Goal: Transaction & Acquisition: Obtain resource

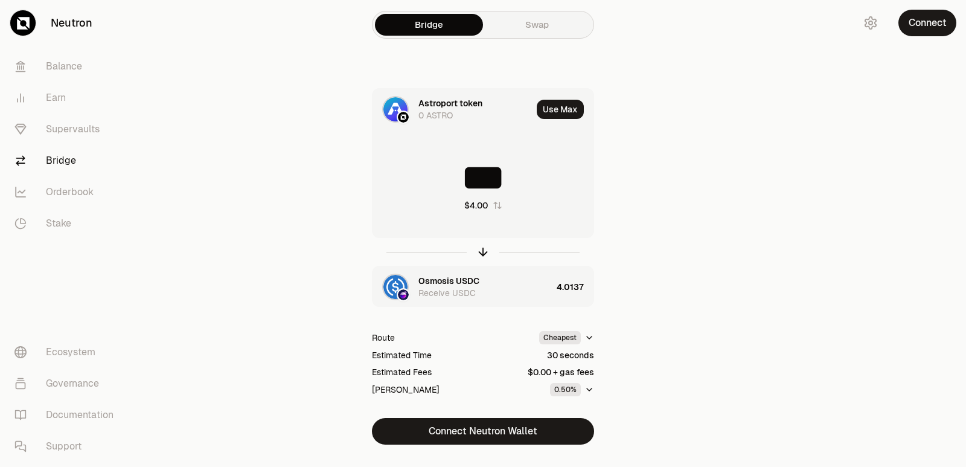
click at [483, 258] on icon "button" at bounding box center [482, 251] width 13 height 13
click at [483, 257] on icon "button" at bounding box center [482, 251] width 13 height 13
click at [487, 171] on input "********" at bounding box center [483, 177] width 221 height 36
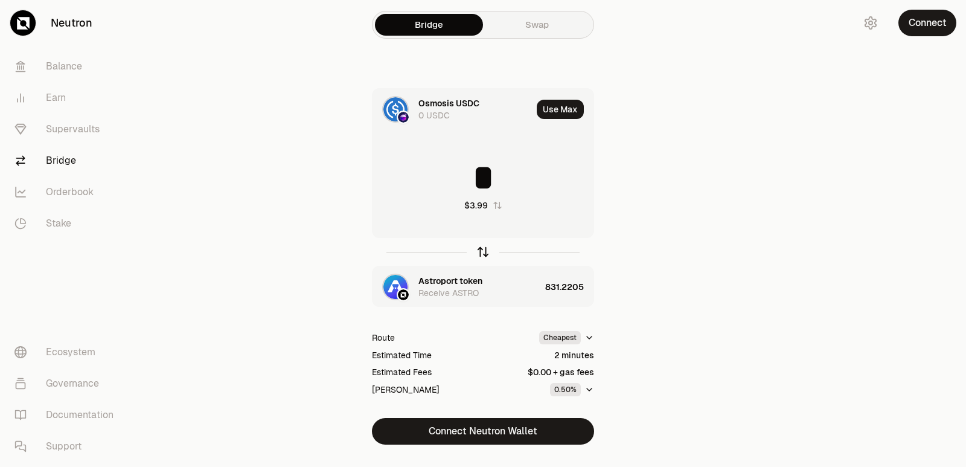
click at [484, 254] on icon "button" at bounding box center [482, 251] width 13 height 13
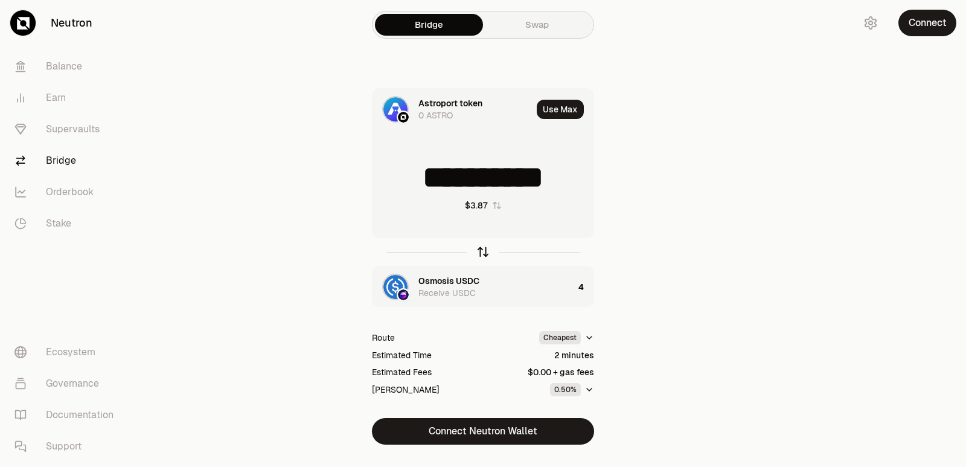
click at [482, 254] on icon "button" at bounding box center [482, 251] width 13 height 13
click at [481, 254] on icon "button" at bounding box center [482, 251] width 13 height 13
type input "*"
click at [455, 284] on div "Astroport token" at bounding box center [451, 281] width 64 height 12
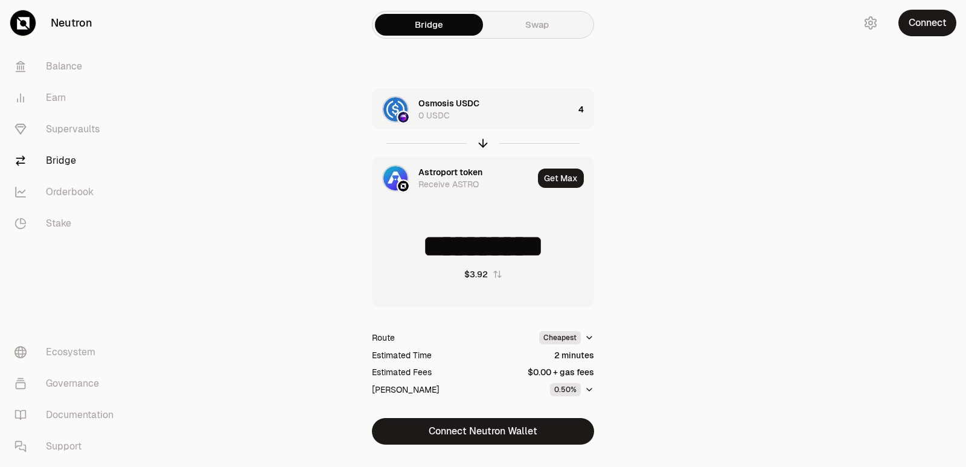
click at [455, 171] on div "Astroport token" at bounding box center [451, 172] width 64 height 12
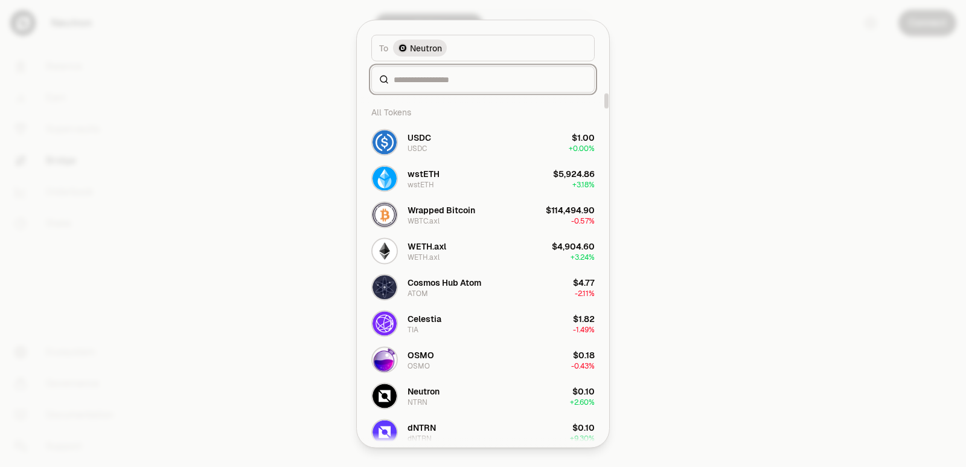
click at [442, 82] on input at bounding box center [490, 79] width 193 height 12
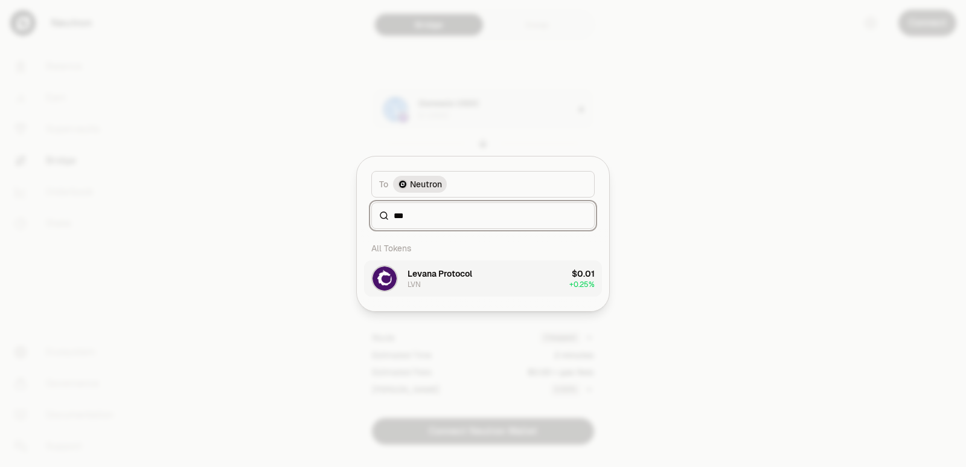
type input "***"
click at [481, 281] on button "Levana Protocol LVN $0.01 + 0.25%" at bounding box center [483, 278] width 238 height 36
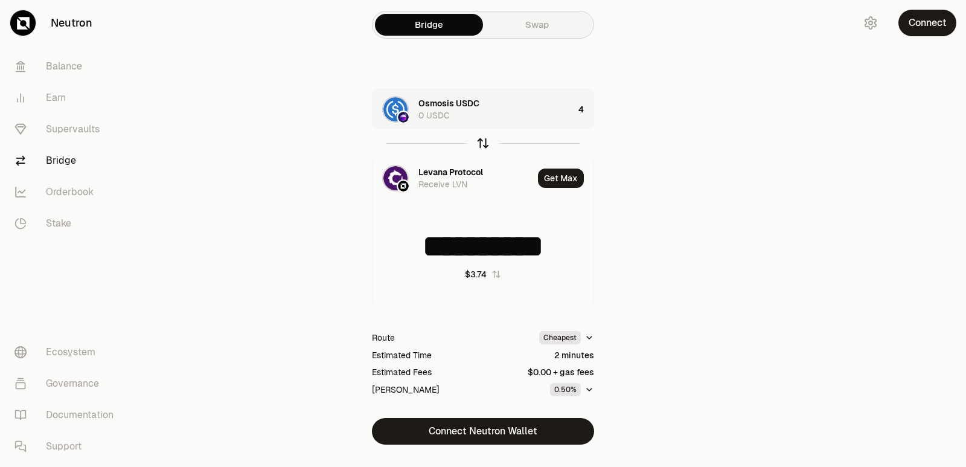
click at [482, 142] on icon "button" at bounding box center [482, 142] width 13 height 13
click at [484, 141] on icon "button" at bounding box center [482, 142] width 13 height 13
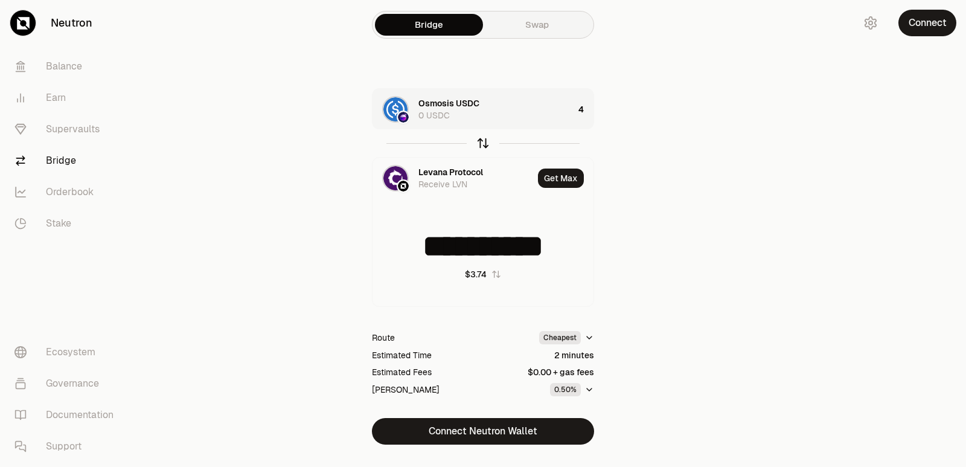
type input "*"
click at [525, 109] on div "Levana Protocol 0 LVN" at bounding box center [480, 109] width 122 height 24
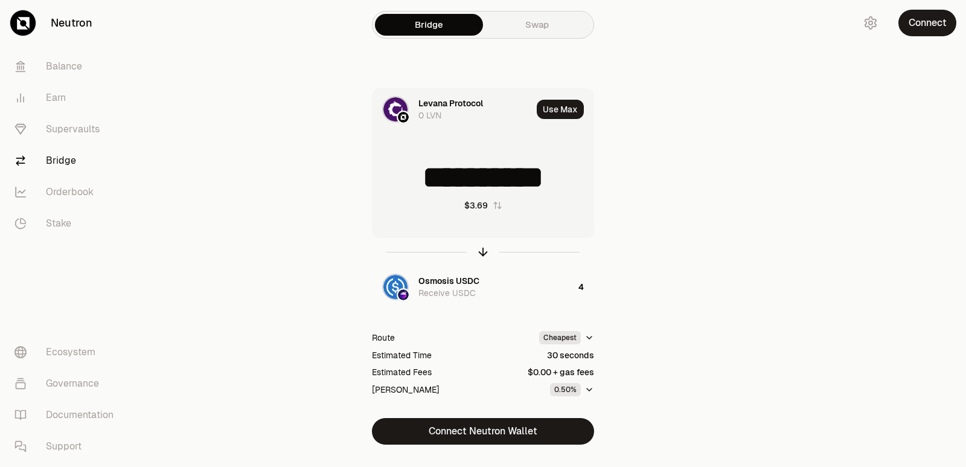
scroll to position [2, 0]
drag, startPoint x: 579, startPoint y: 178, endPoint x: 415, endPoint y: 193, distance: 165.0
click at [415, 193] on input "**********" at bounding box center [483, 177] width 221 height 36
type input "***"
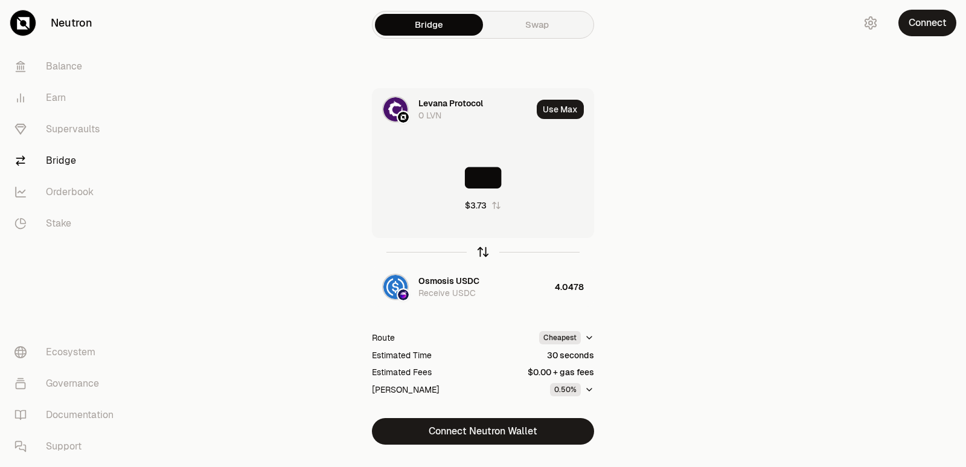
click at [484, 251] on icon "button" at bounding box center [482, 251] width 13 height 13
click at [479, 185] on input at bounding box center [483, 177] width 221 height 36
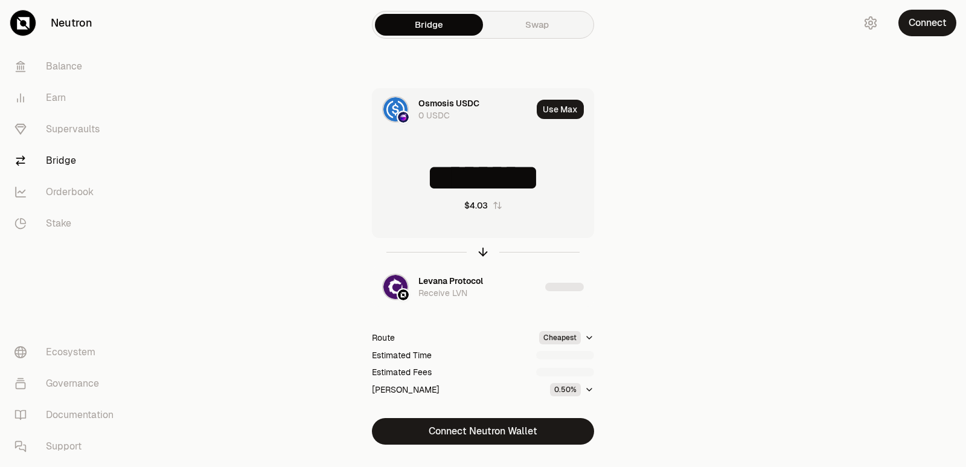
click at [473, 180] on input "********" at bounding box center [483, 177] width 221 height 36
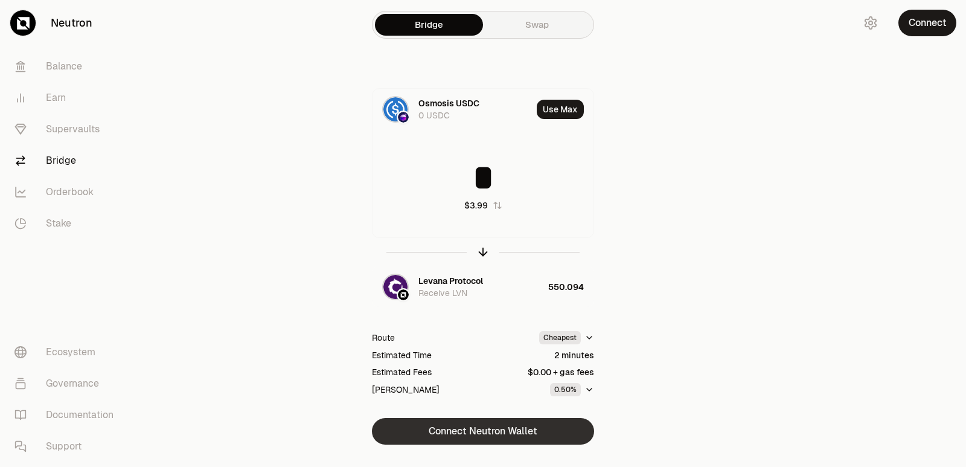
type input "*"
click at [474, 436] on button "Connect Neutron Wallet" at bounding box center [483, 431] width 222 height 27
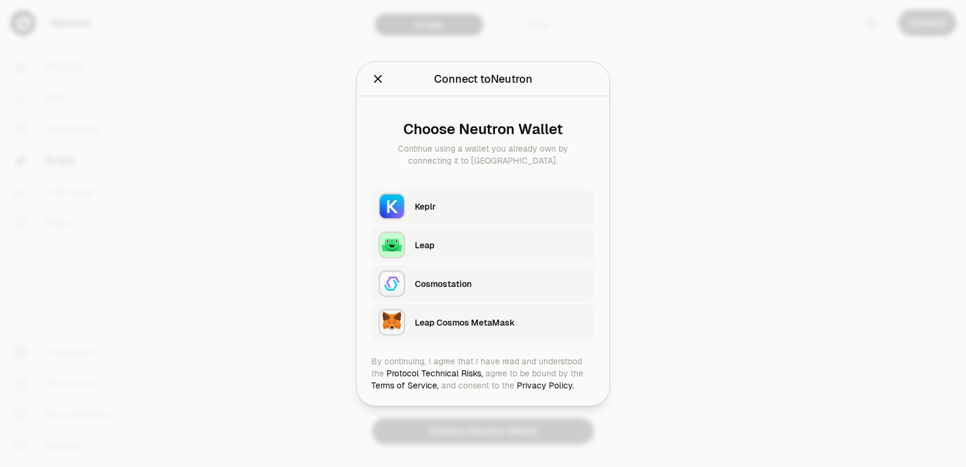
click at [435, 208] on div "Keplr" at bounding box center [501, 206] width 173 height 12
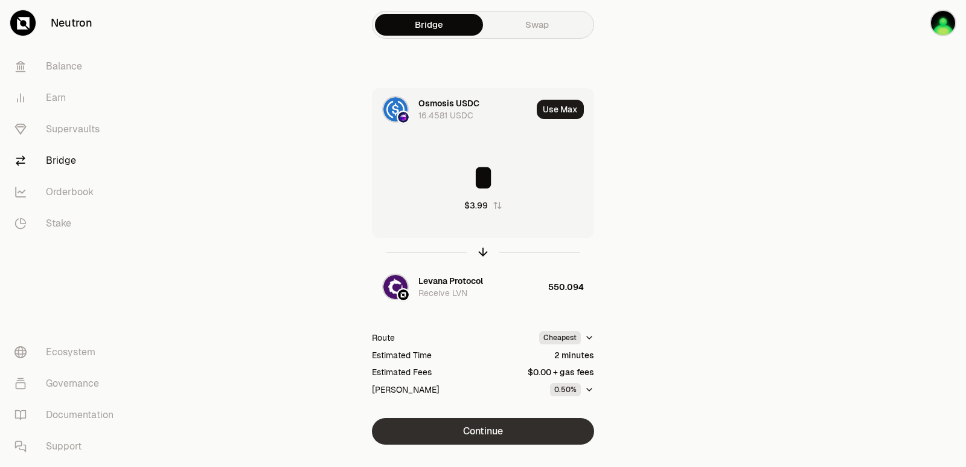
click at [511, 434] on button "Continue" at bounding box center [483, 431] width 222 height 27
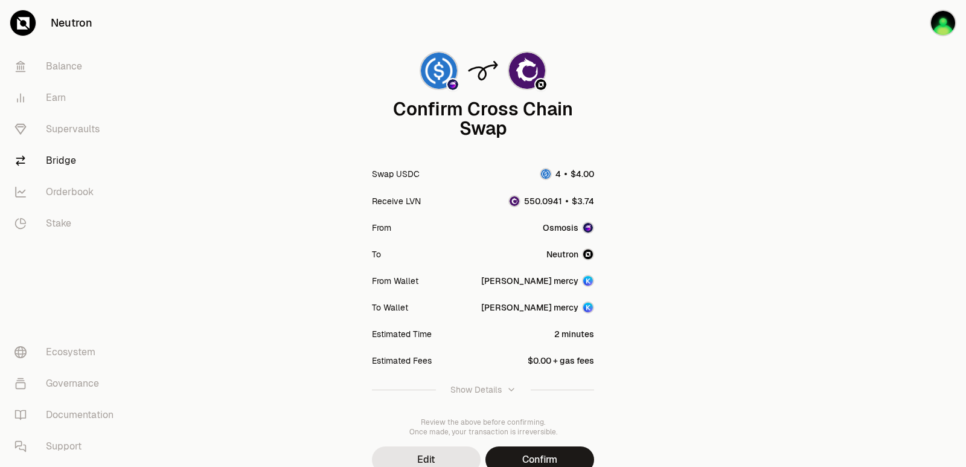
scroll to position [100, 0]
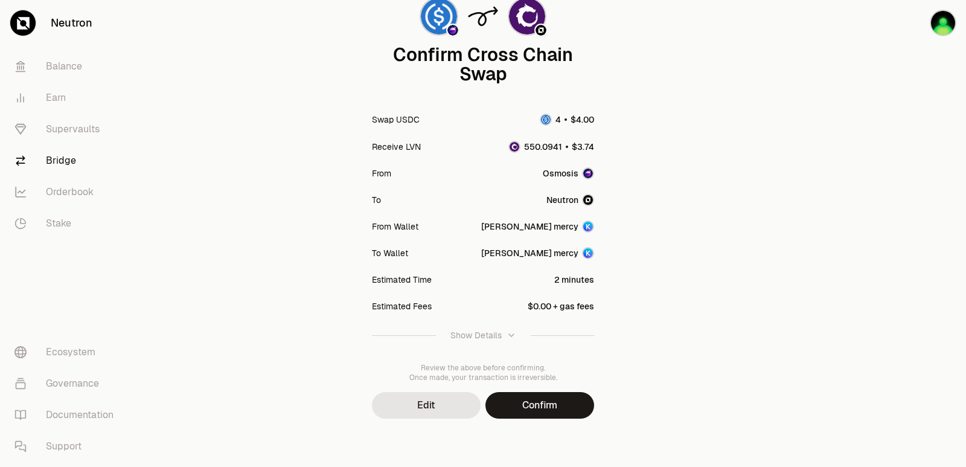
click at [526, 409] on button "Confirm" at bounding box center [540, 405] width 109 height 27
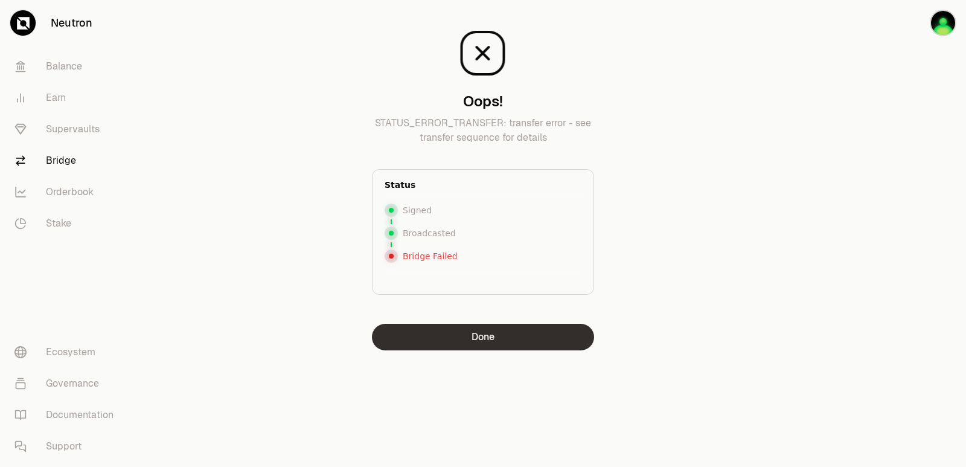
click at [458, 336] on button "Done" at bounding box center [483, 337] width 222 height 27
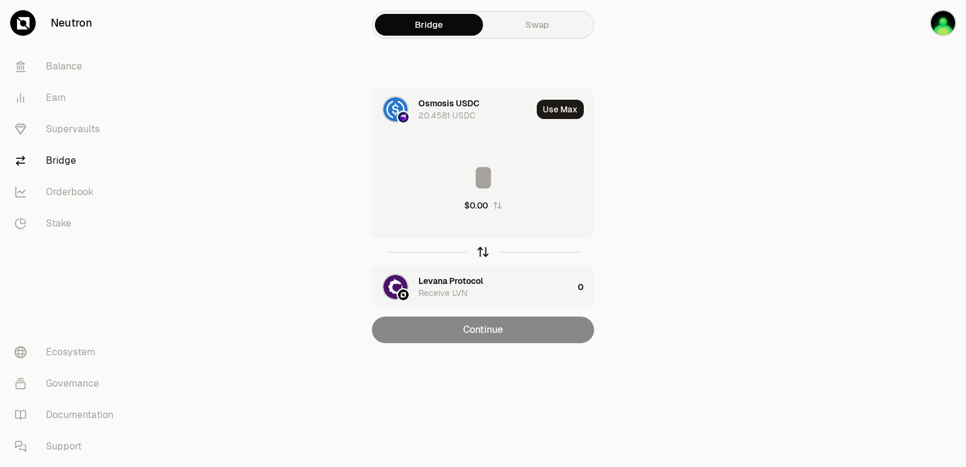
click at [486, 246] on icon "button" at bounding box center [482, 251] width 13 height 13
click at [466, 170] on input at bounding box center [483, 177] width 221 height 36
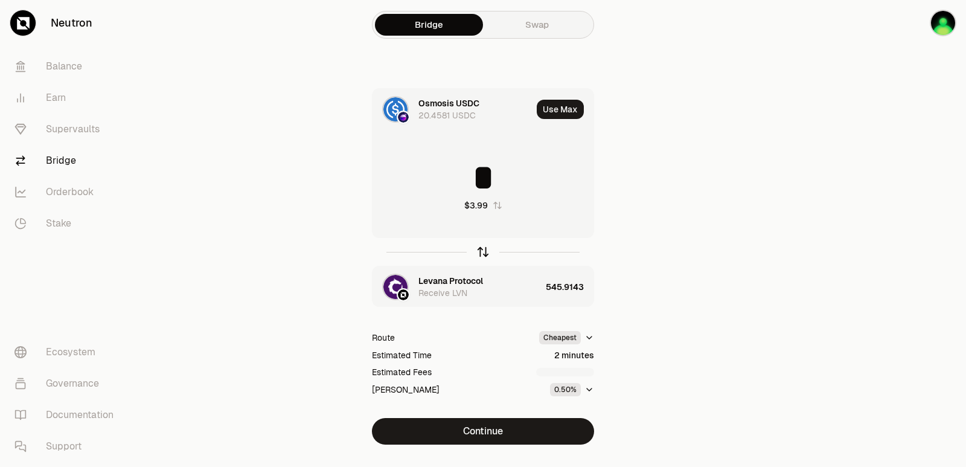
click at [481, 252] on icon "button" at bounding box center [482, 251] width 13 height 13
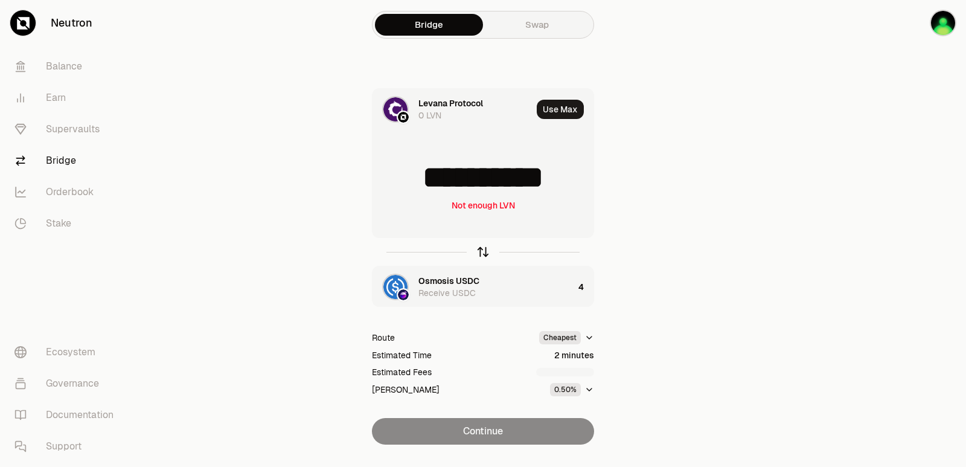
click at [481, 252] on icon "button" at bounding box center [482, 251] width 13 height 13
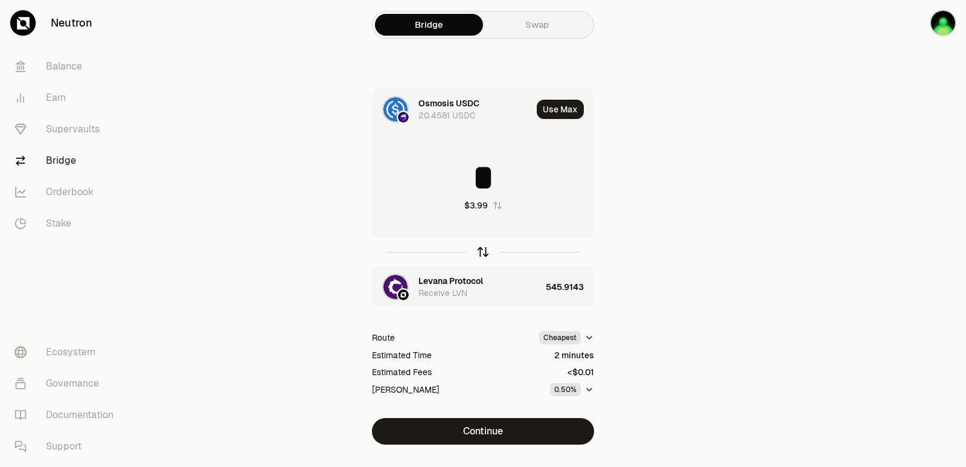
click at [481, 252] on icon "button" at bounding box center [482, 251] width 13 height 13
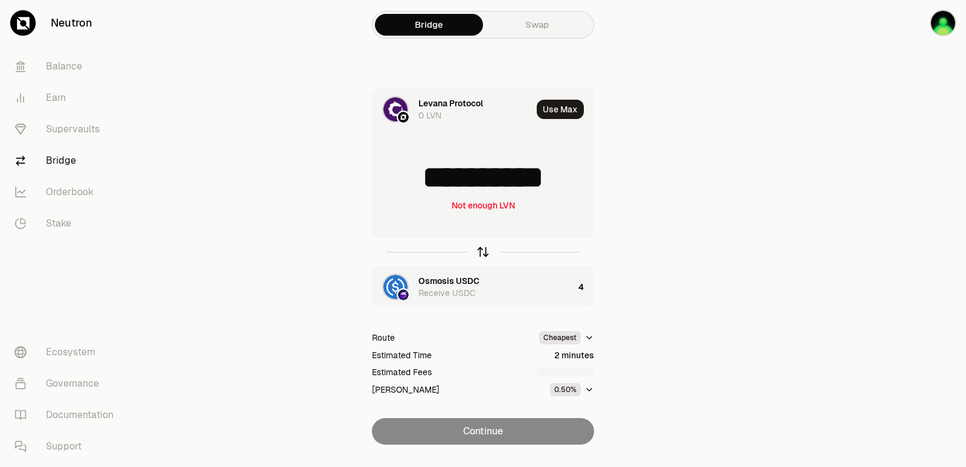
click at [486, 252] on icon "button" at bounding box center [482, 251] width 13 height 13
type input "*"
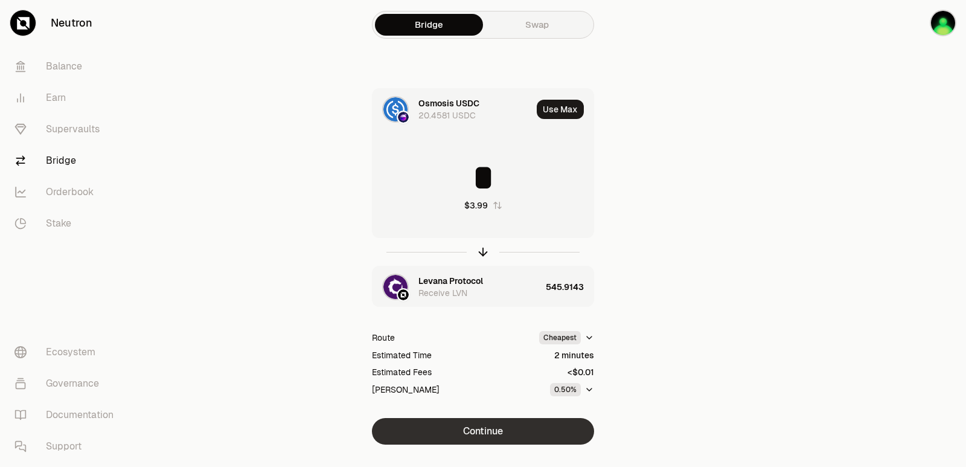
click at [486, 435] on button "Continue" at bounding box center [483, 431] width 222 height 27
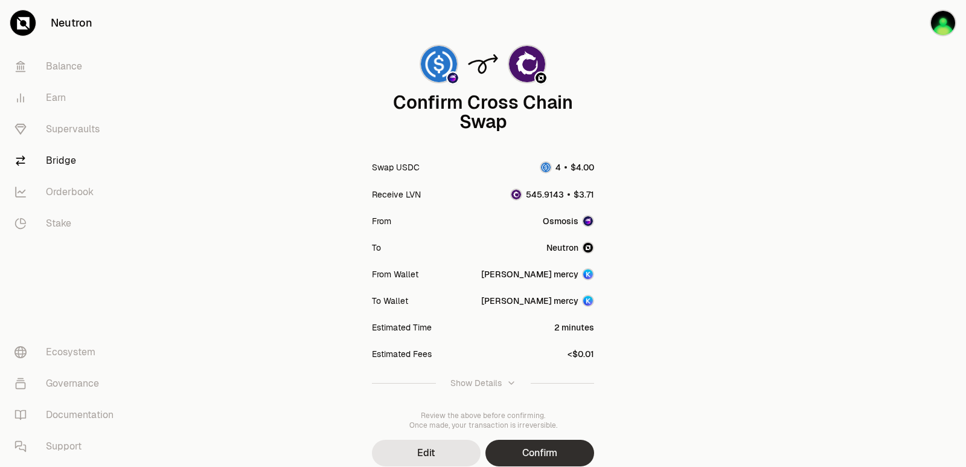
scroll to position [100, 0]
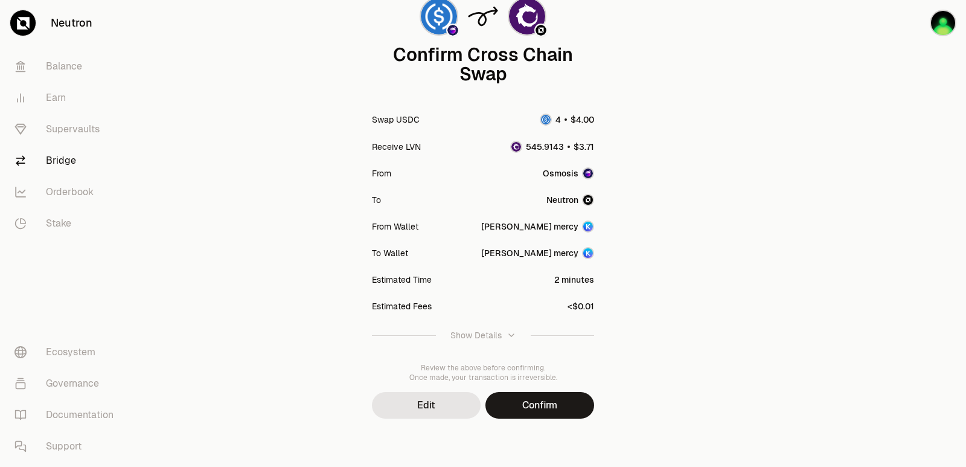
click at [557, 408] on button "Confirm" at bounding box center [540, 405] width 109 height 27
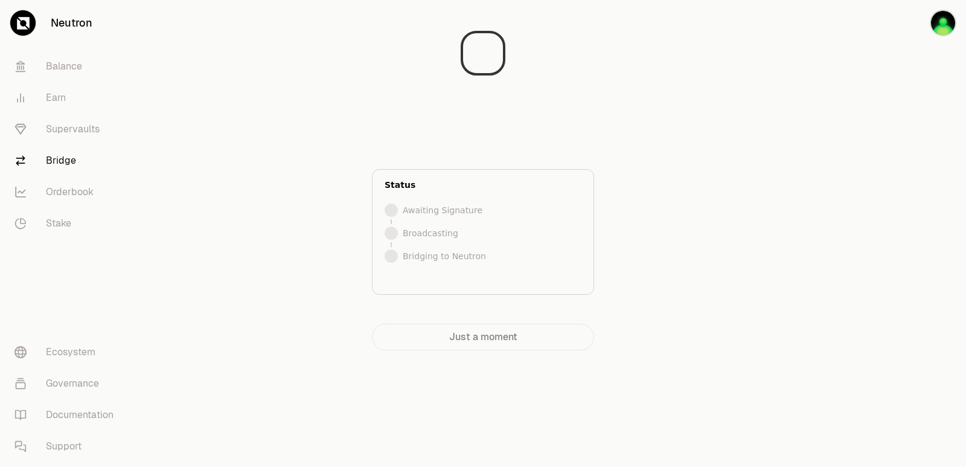
scroll to position [0, 0]
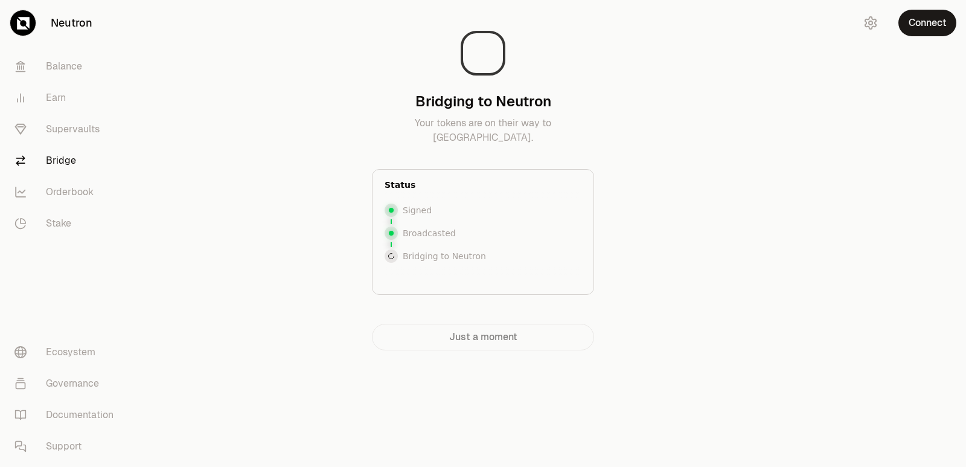
click at [857, 192] on div at bounding box center [898, 199] width 135 height 399
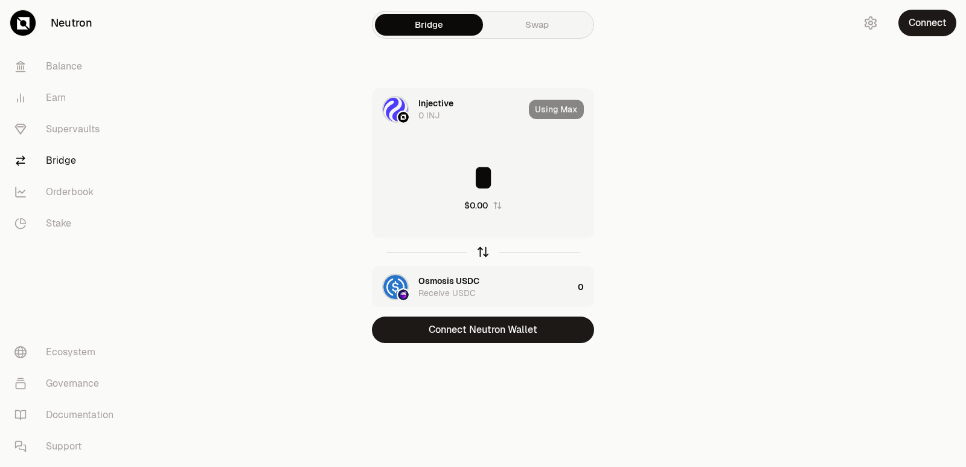
click at [485, 254] on icon "button" at bounding box center [482, 251] width 13 height 13
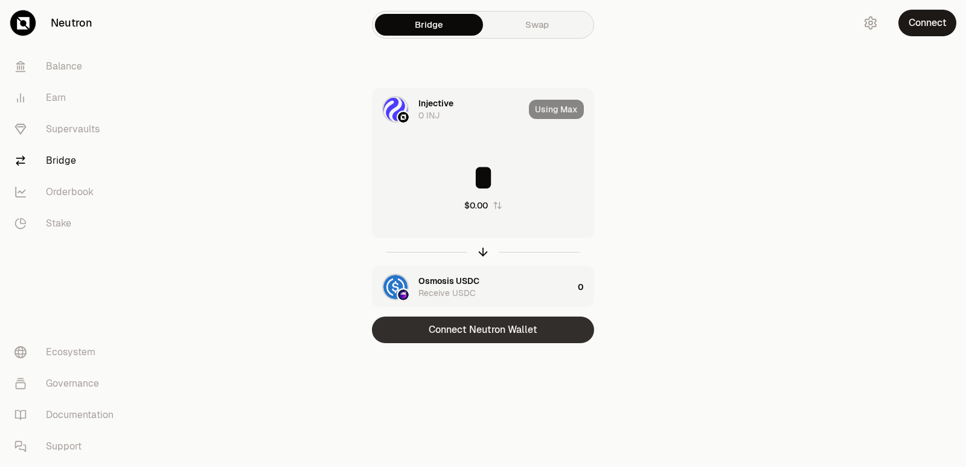
click at [478, 335] on button "Connect Neutron Wallet" at bounding box center [483, 329] width 222 height 27
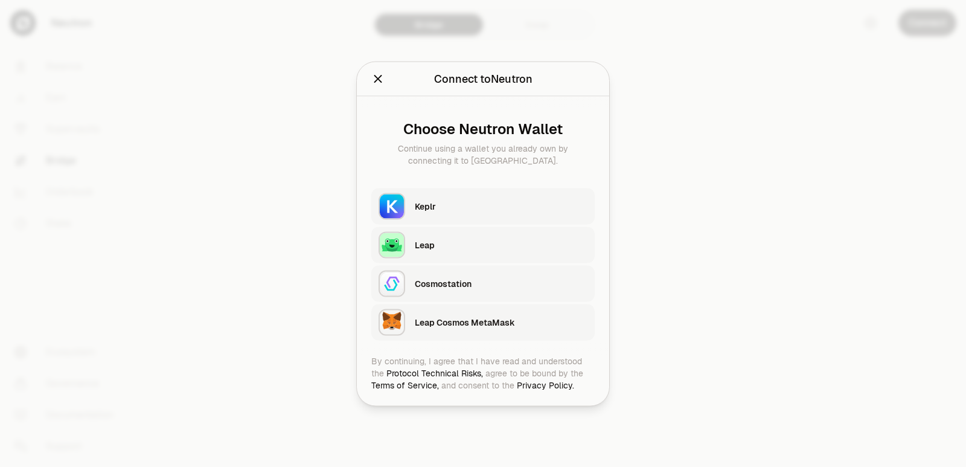
click at [439, 190] on button "Keplr" at bounding box center [482, 206] width 223 height 36
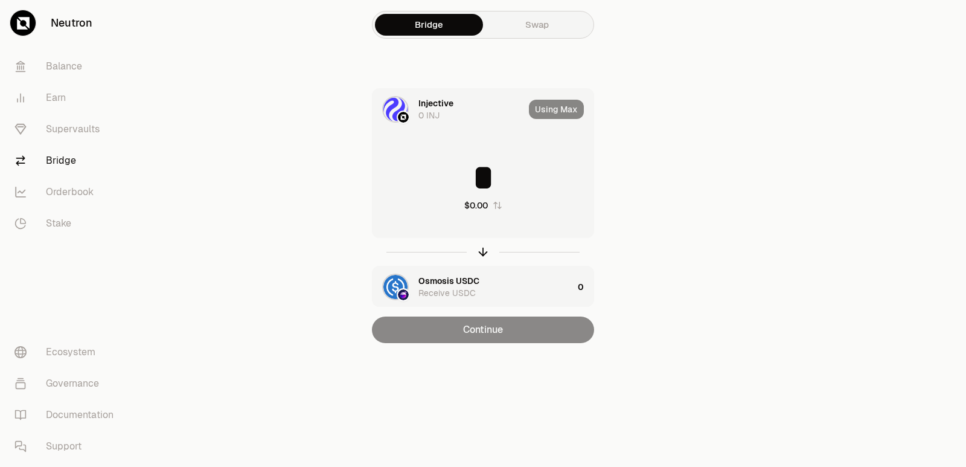
click at [454, 190] on input "*" at bounding box center [483, 177] width 221 height 36
click at [481, 253] on icon "button" at bounding box center [482, 251] width 13 height 13
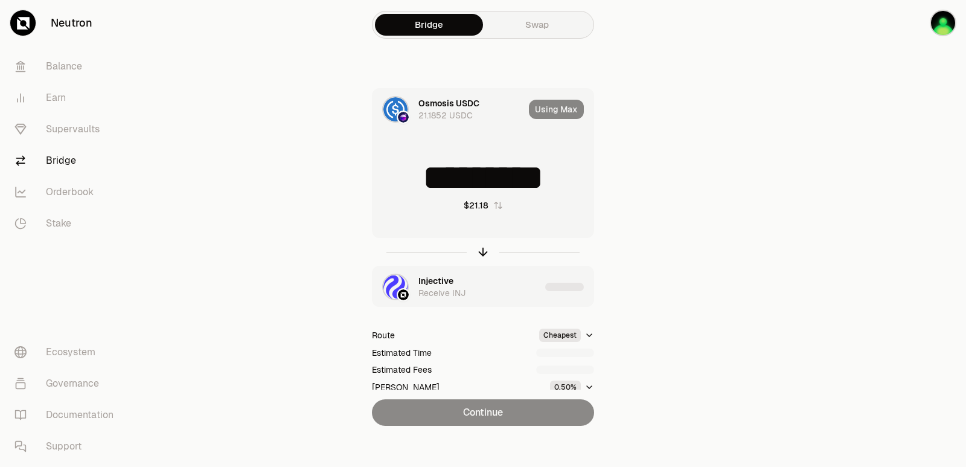
click at [438, 168] on input "*********" at bounding box center [483, 177] width 221 height 36
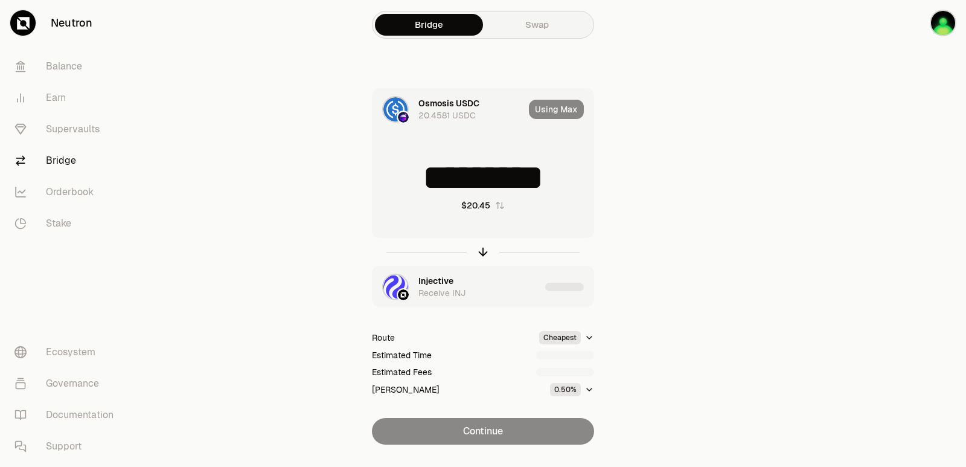
click at [438, 167] on input "*********" at bounding box center [483, 177] width 221 height 36
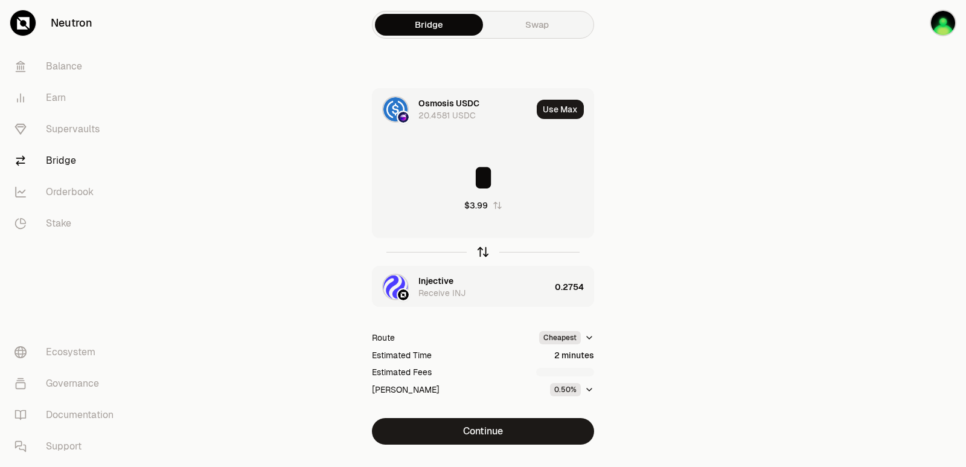
click at [486, 251] on icon "button" at bounding box center [484, 250] width 8 height 4
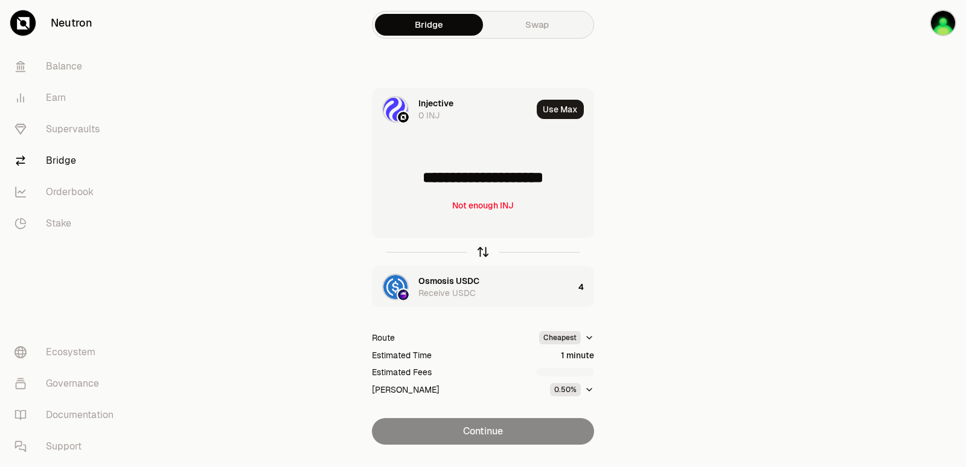
click at [486, 251] on icon "button" at bounding box center [484, 250] width 8 height 4
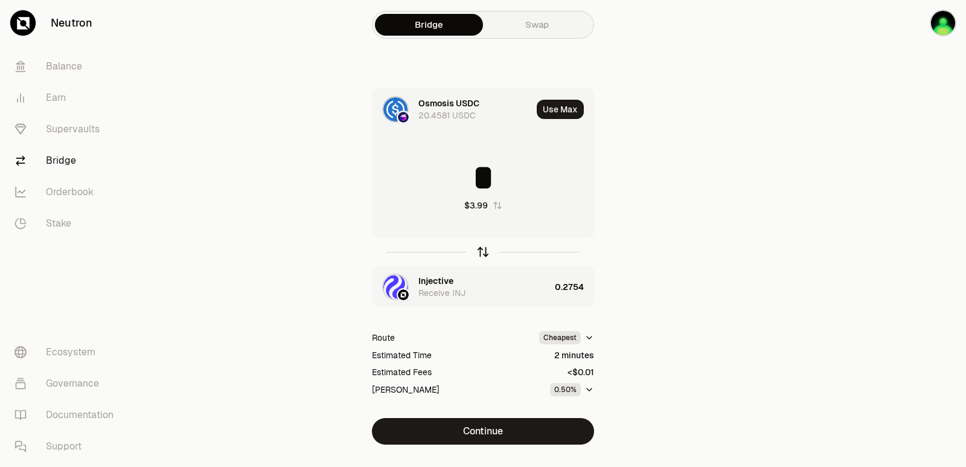
click at [486, 251] on icon "button" at bounding box center [484, 250] width 8 height 4
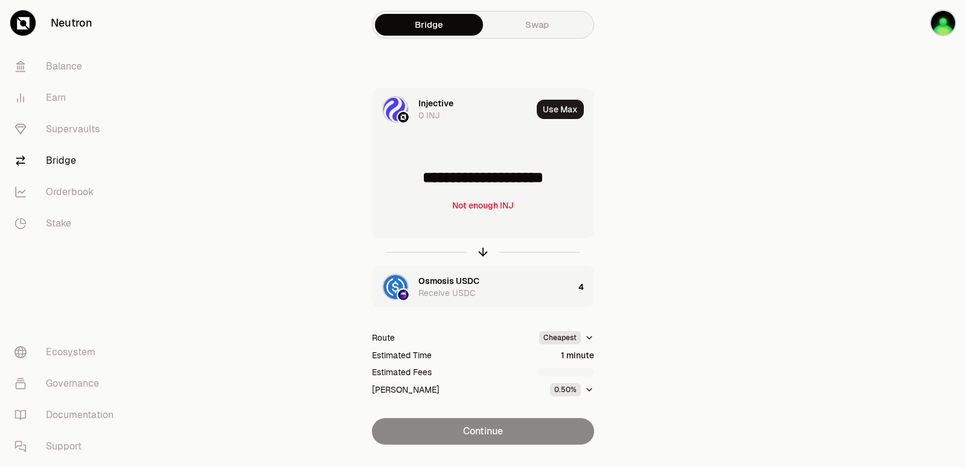
drag, startPoint x: 584, startPoint y: 178, endPoint x: 422, endPoint y: 182, distance: 162.5
click at [422, 182] on input "**********" at bounding box center [483, 177] width 221 height 36
type input "******"
click at [481, 251] on icon "button" at bounding box center [484, 250] width 8 height 4
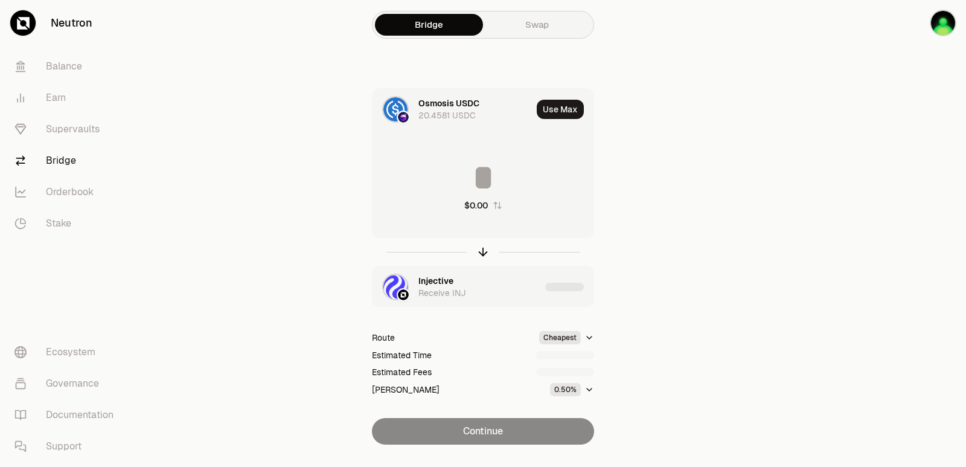
click at [460, 189] on input at bounding box center [483, 177] width 221 height 36
click at [460, 189] on input "********" at bounding box center [483, 177] width 221 height 36
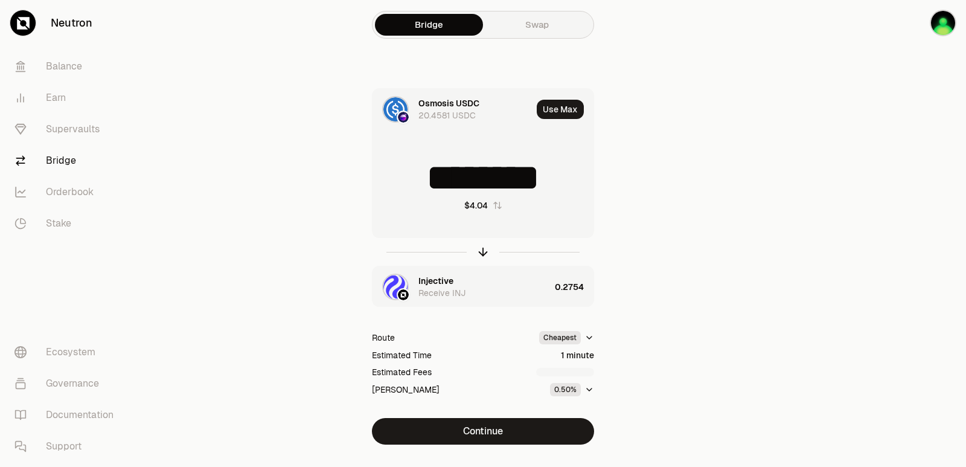
click at [460, 189] on input "********" at bounding box center [483, 177] width 221 height 36
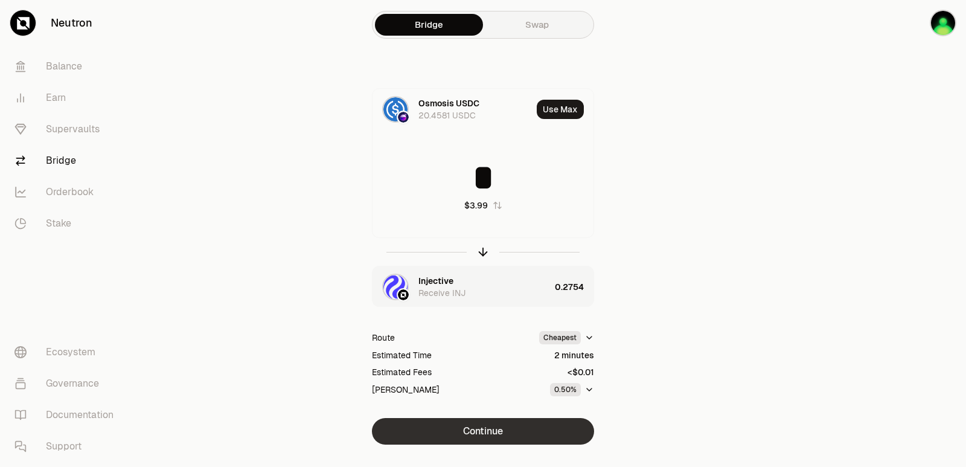
type input "*"
click at [486, 432] on button "Continue" at bounding box center [483, 431] width 222 height 27
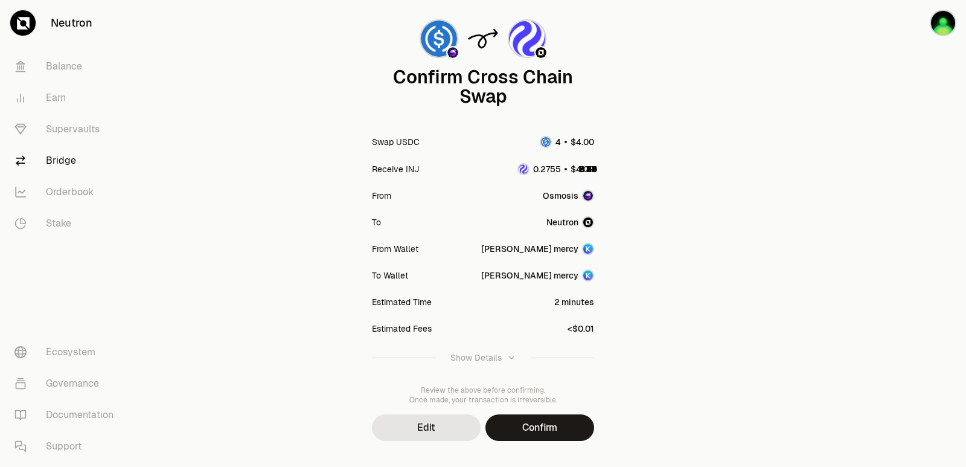
scroll to position [100, 0]
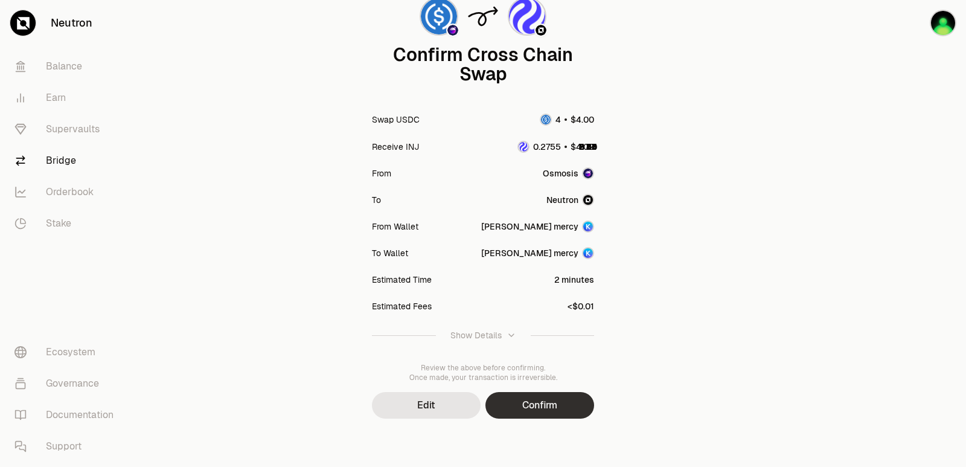
click at [521, 405] on button "Confirm" at bounding box center [540, 405] width 109 height 27
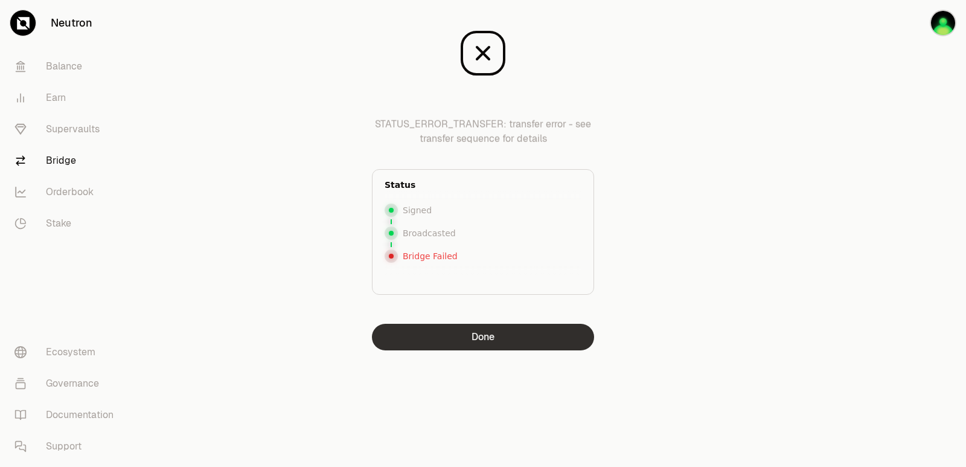
click at [483, 342] on button "Done" at bounding box center [483, 337] width 222 height 27
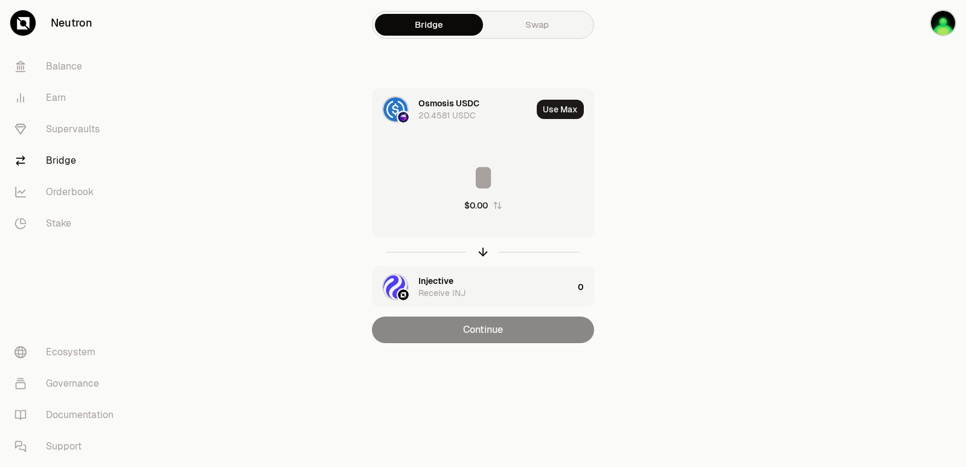
click at [484, 186] on input at bounding box center [483, 177] width 221 height 36
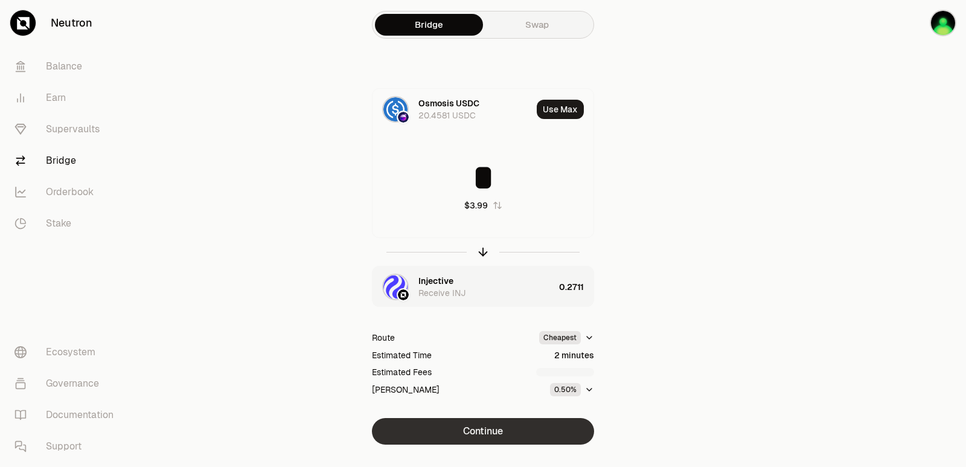
type input "*"
click at [478, 429] on button "Continue" at bounding box center [483, 431] width 222 height 27
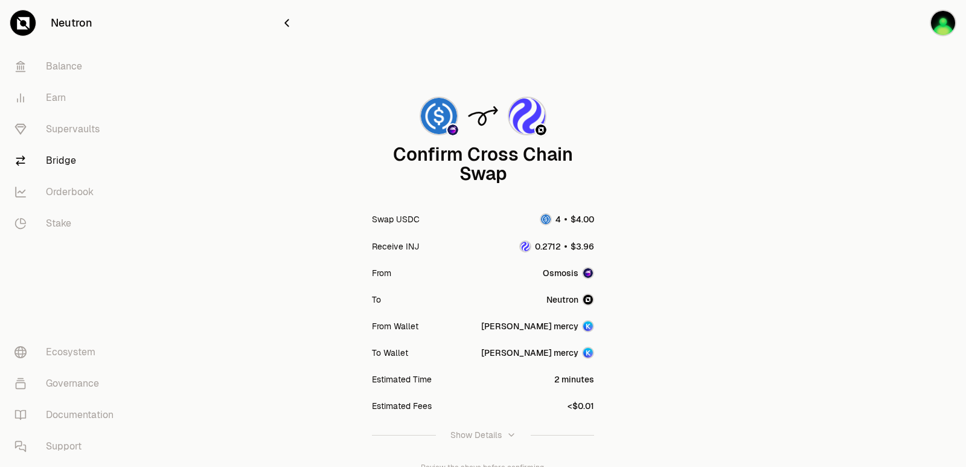
click at [284, 30] on button "button" at bounding box center [286, 22] width 13 height 17
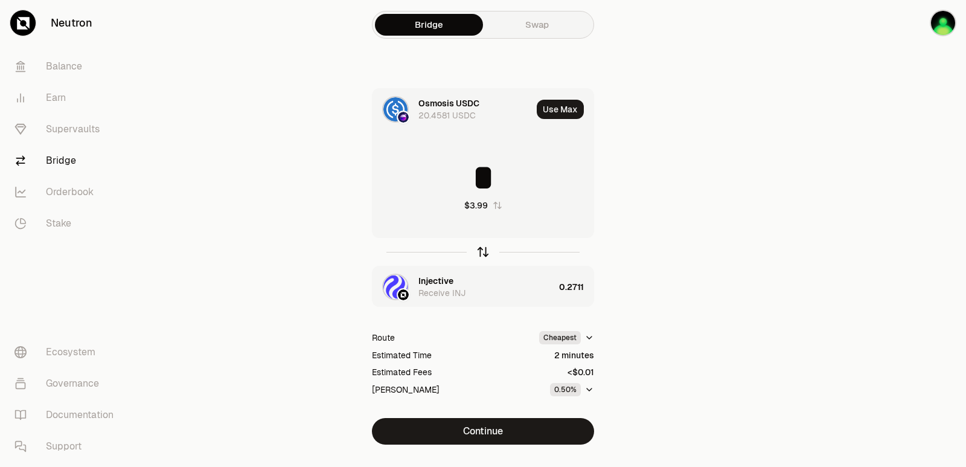
click at [483, 249] on icon "button" at bounding box center [482, 251] width 13 height 13
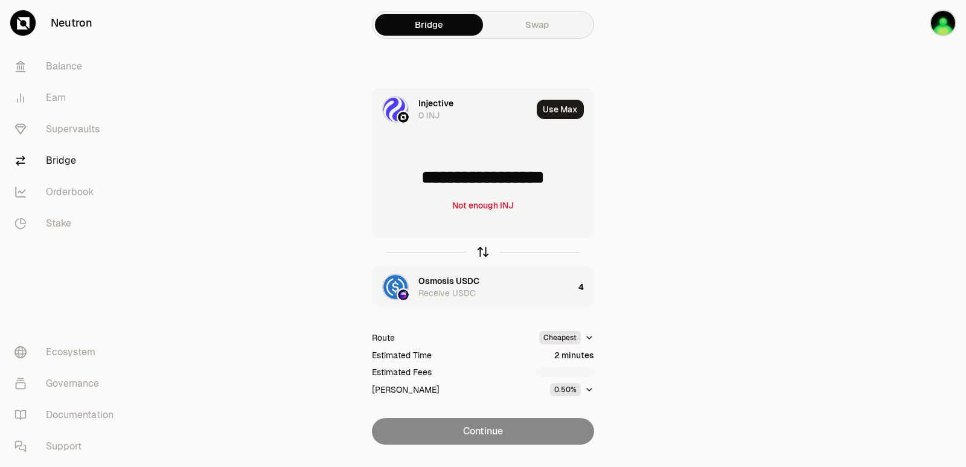
click at [483, 249] on icon "button" at bounding box center [482, 251] width 13 height 13
type input "*"
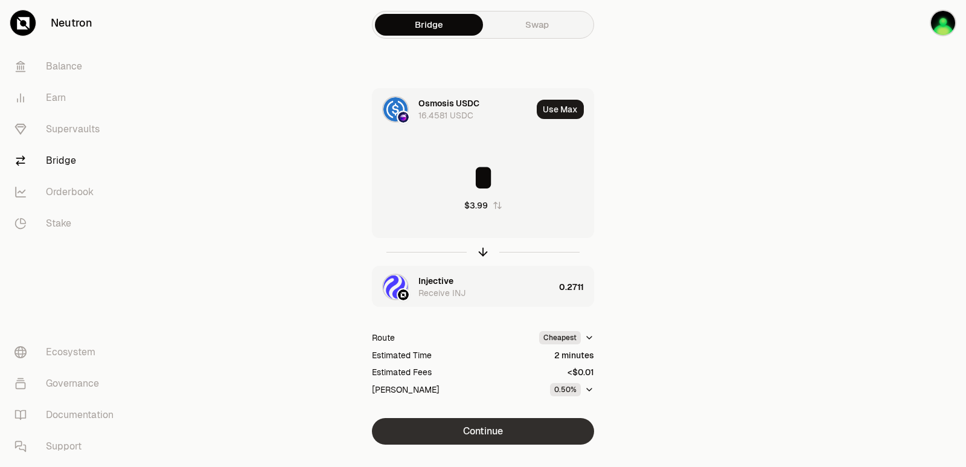
click at [496, 436] on button "Continue" at bounding box center [483, 431] width 222 height 27
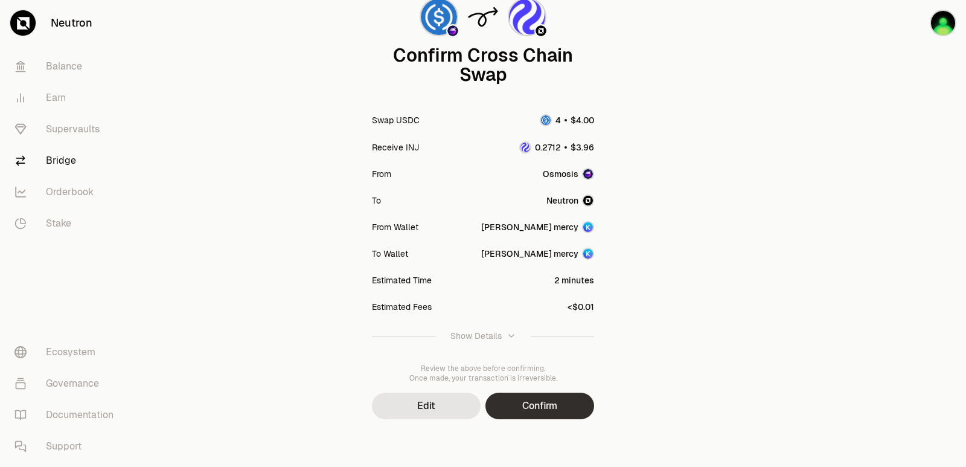
scroll to position [100, 0]
click at [544, 409] on button "Confirm" at bounding box center [540, 405] width 109 height 27
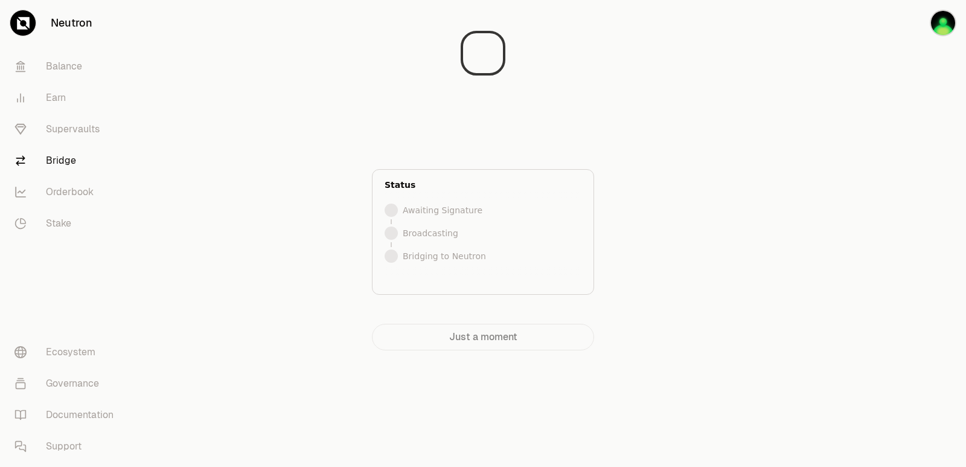
scroll to position [0, 0]
click at [889, 175] on div at bounding box center [898, 199] width 135 height 399
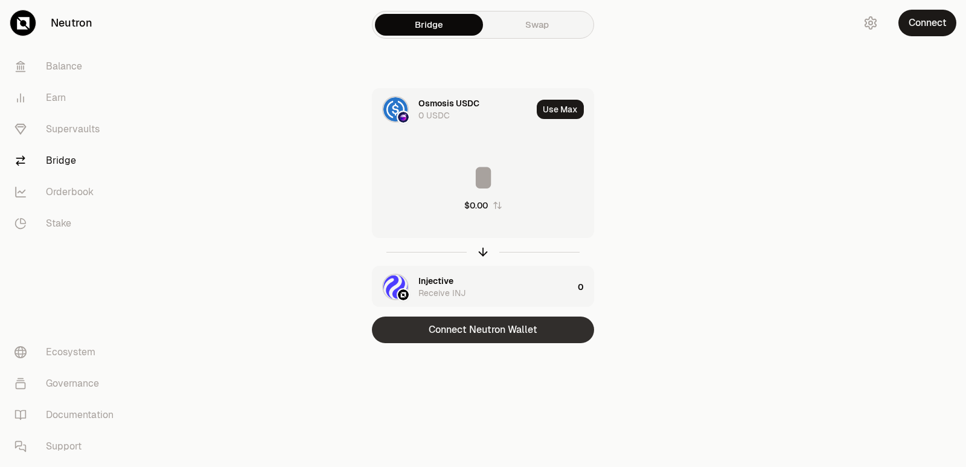
click at [484, 328] on button "Connect Neutron Wallet" at bounding box center [483, 329] width 222 height 27
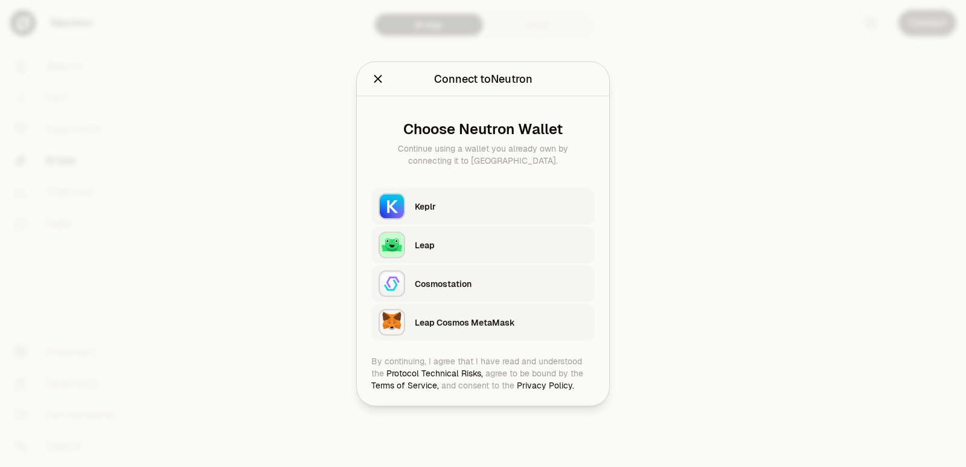
click at [439, 207] on div "Keplr" at bounding box center [501, 206] width 173 height 12
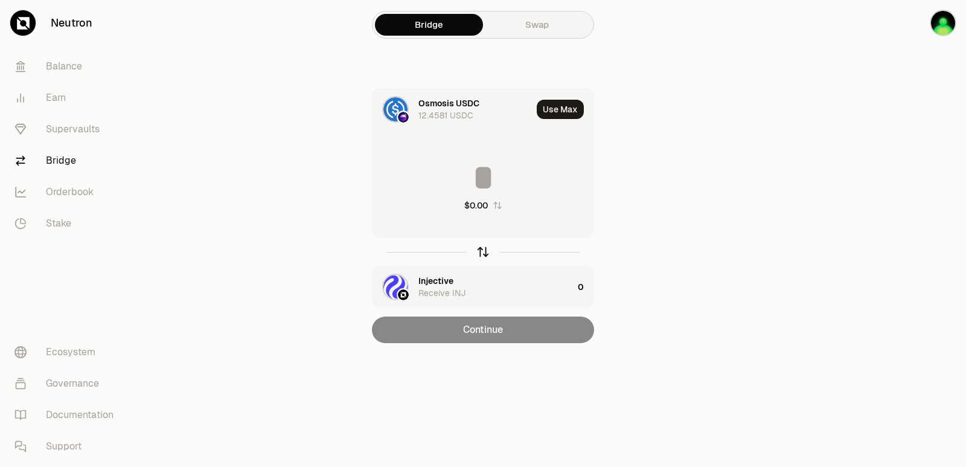
click at [482, 252] on icon "button" at bounding box center [482, 251] width 13 height 13
